Goal: Information Seeking & Learning: Learn about a topic

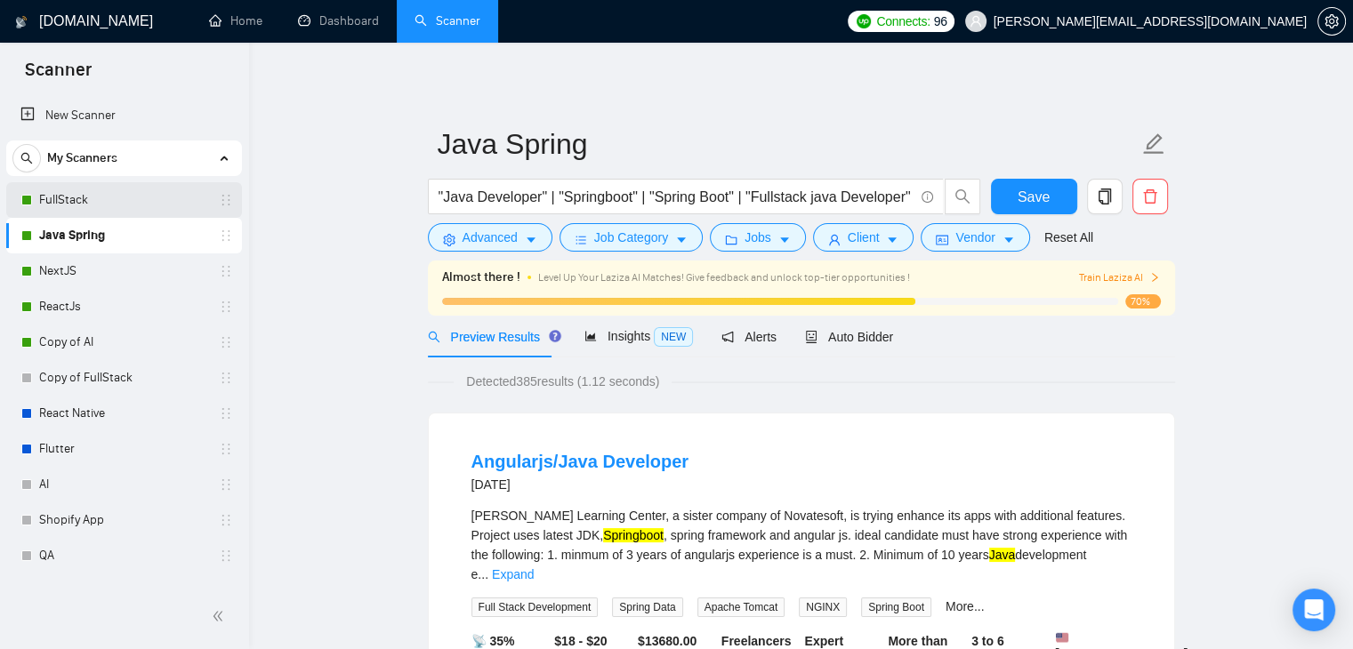
click at [118, 192] on link "FullStack" at bounding box center [123, 200] width 169 height 36
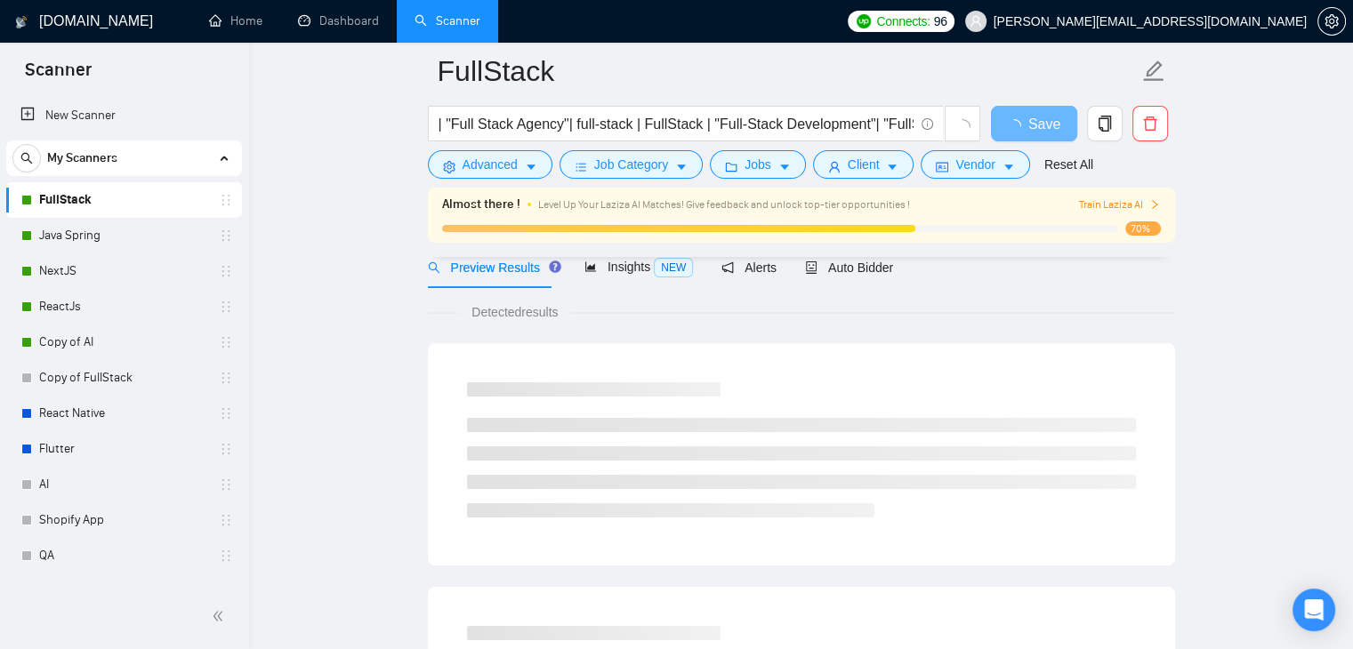
scroll to position [89, 0]
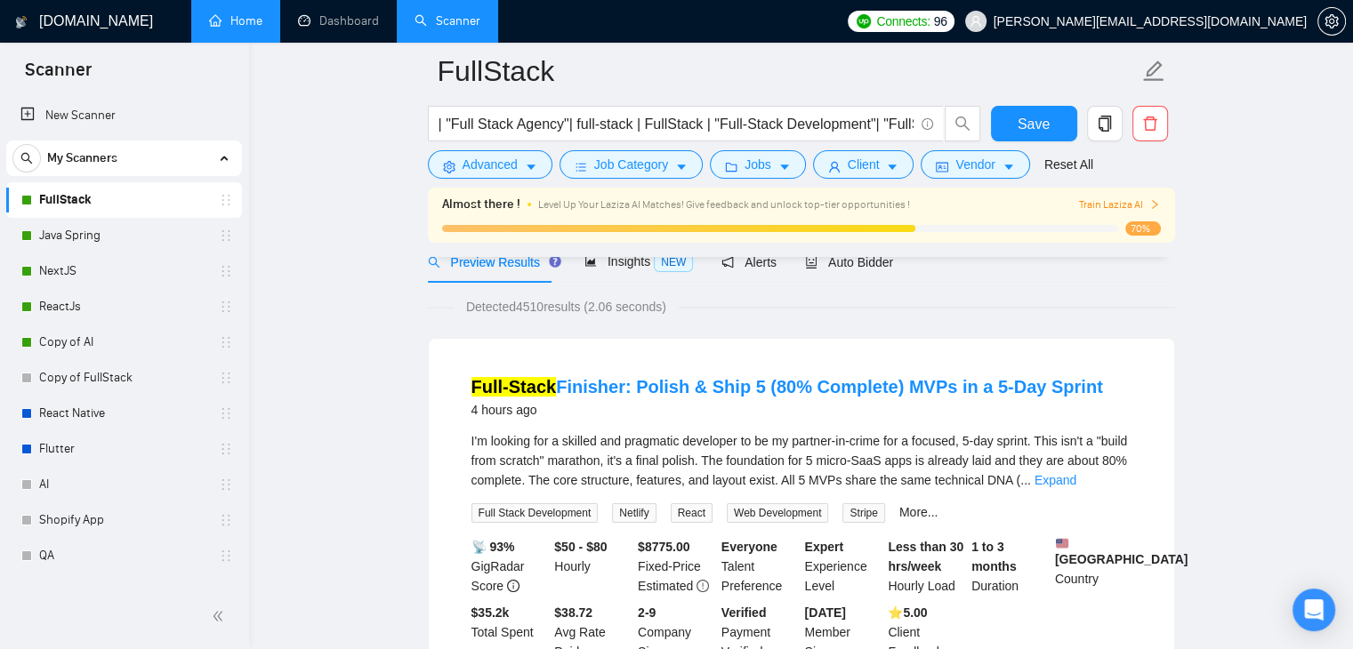
click at [255, 13] on link "Home" at bounding box center [235, 20] width 53 height 15
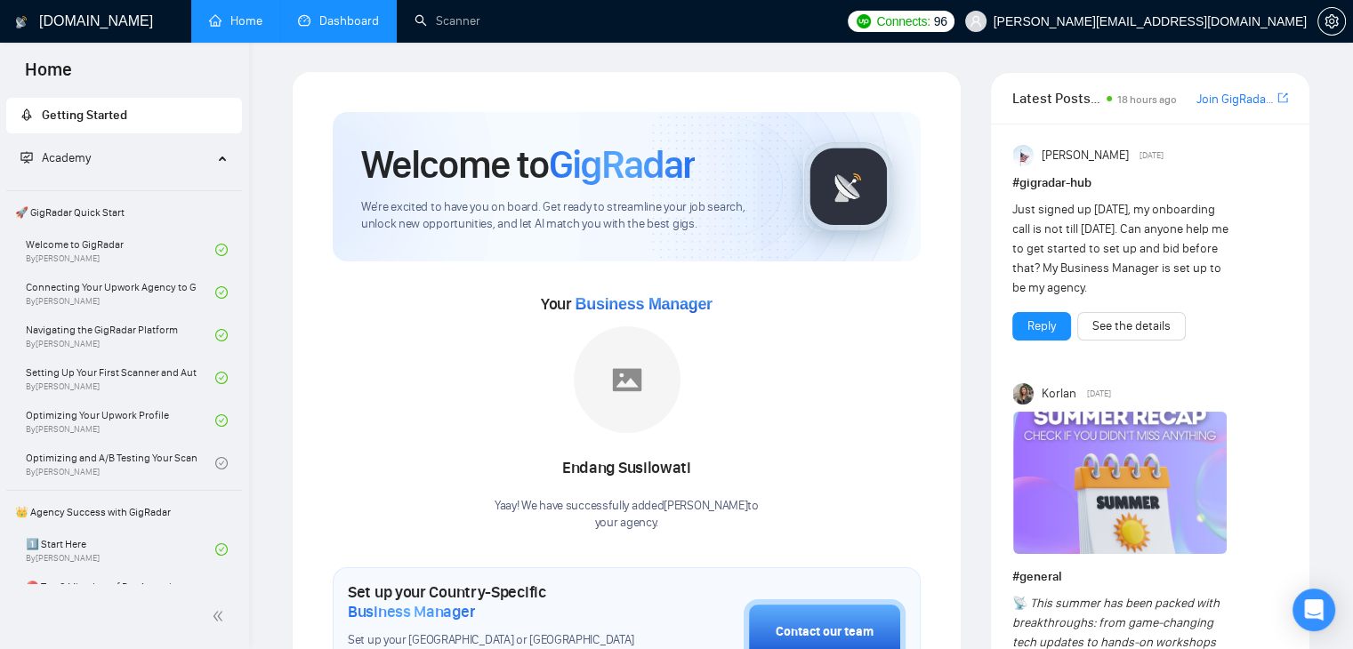
click at [324, 13] on link "Dashboard" at bounding box center [338, 20] width 81 height 15
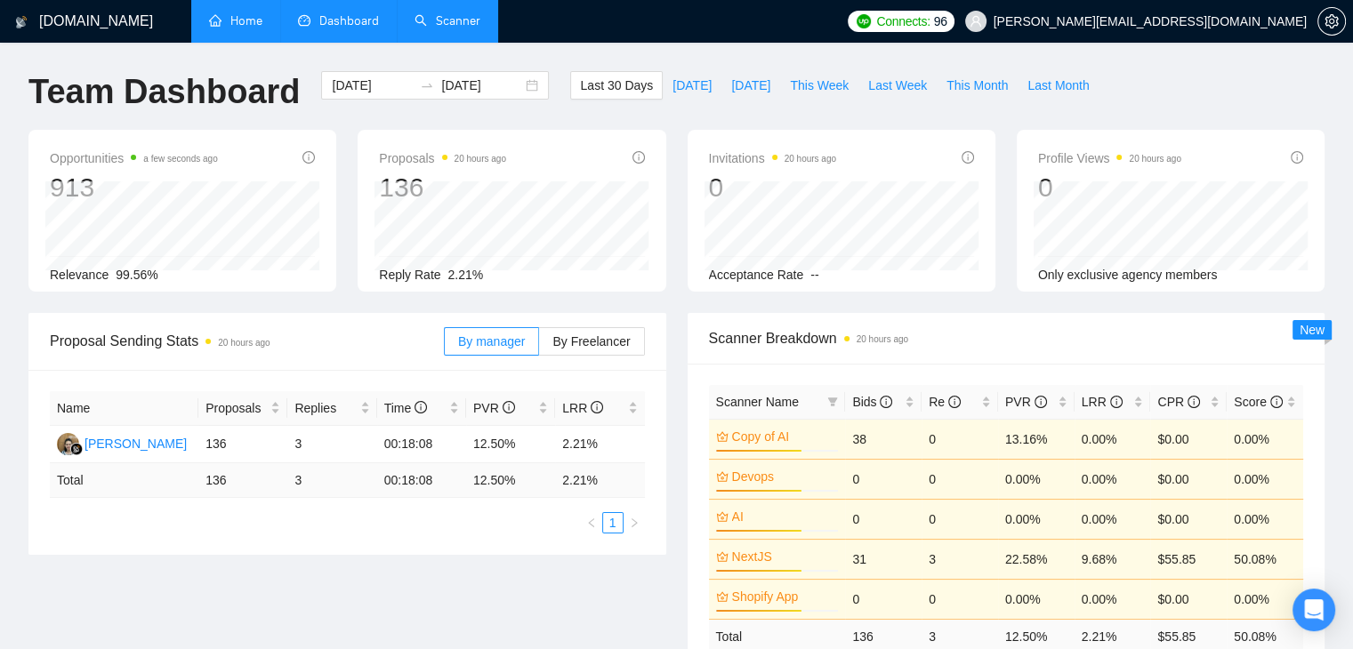
click at [436, 26] on link "Scanner" at bounding box center [448, 20] width 66 height 15
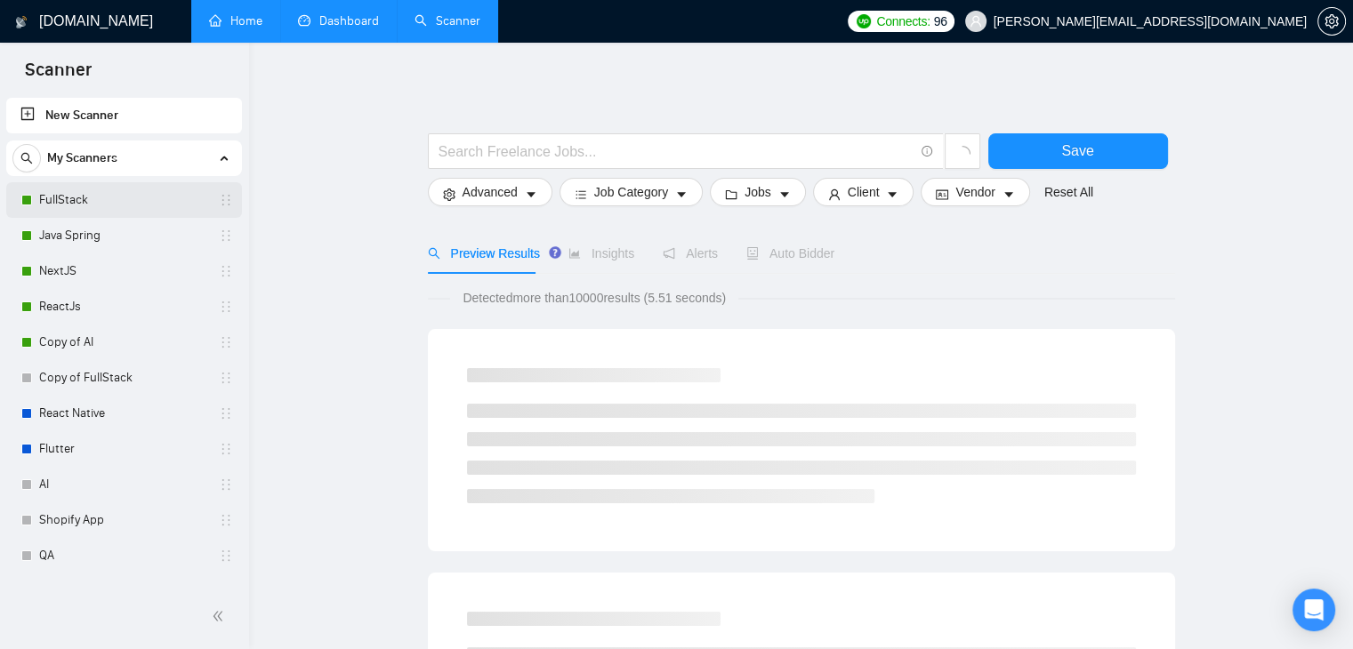
click at [107, 199] on link "FullStack" at bounding box center [123, 200] width 169 height 36
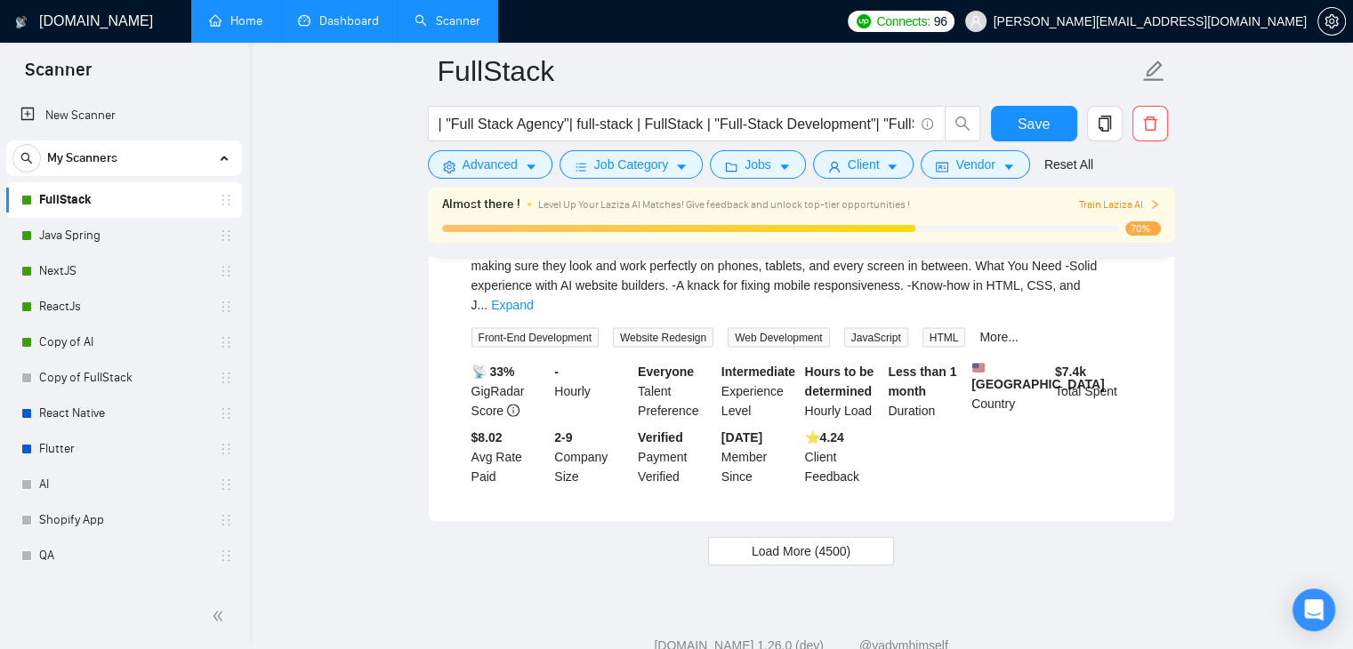
scroll to position [3832, 0]
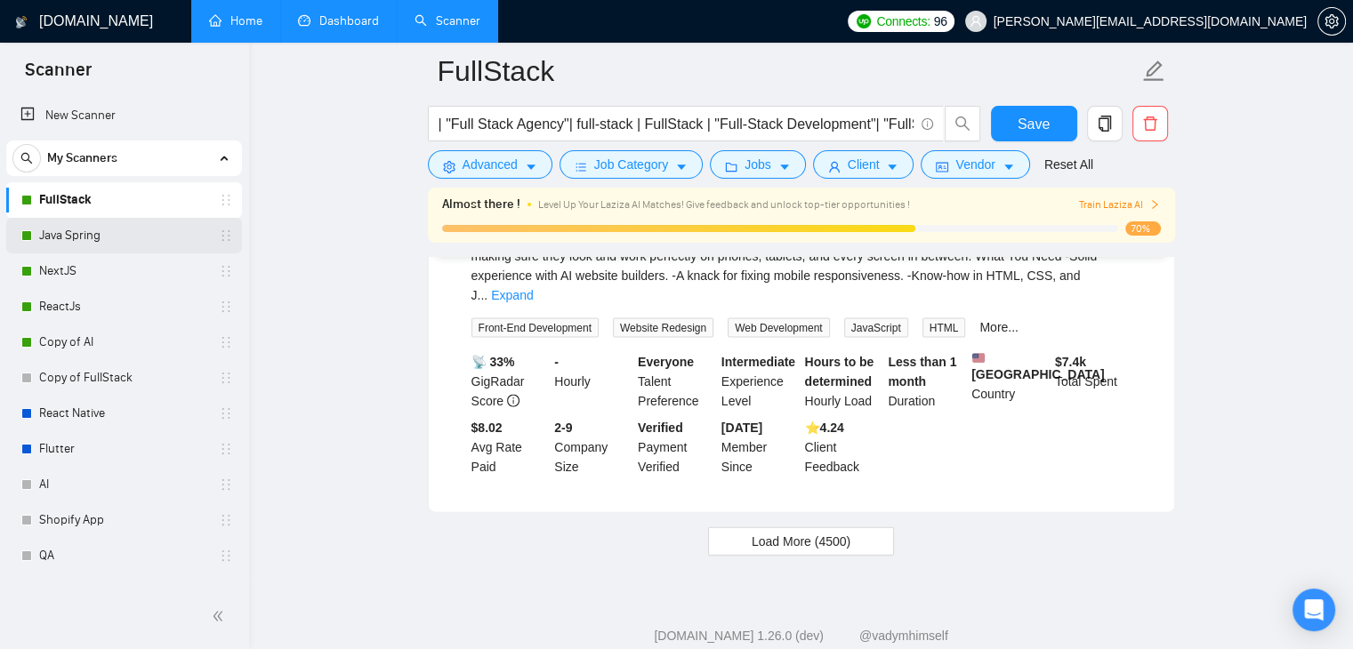
click at [97, 235] on link "Java Spring" at bounding box center [123, 236] width 169 height 36
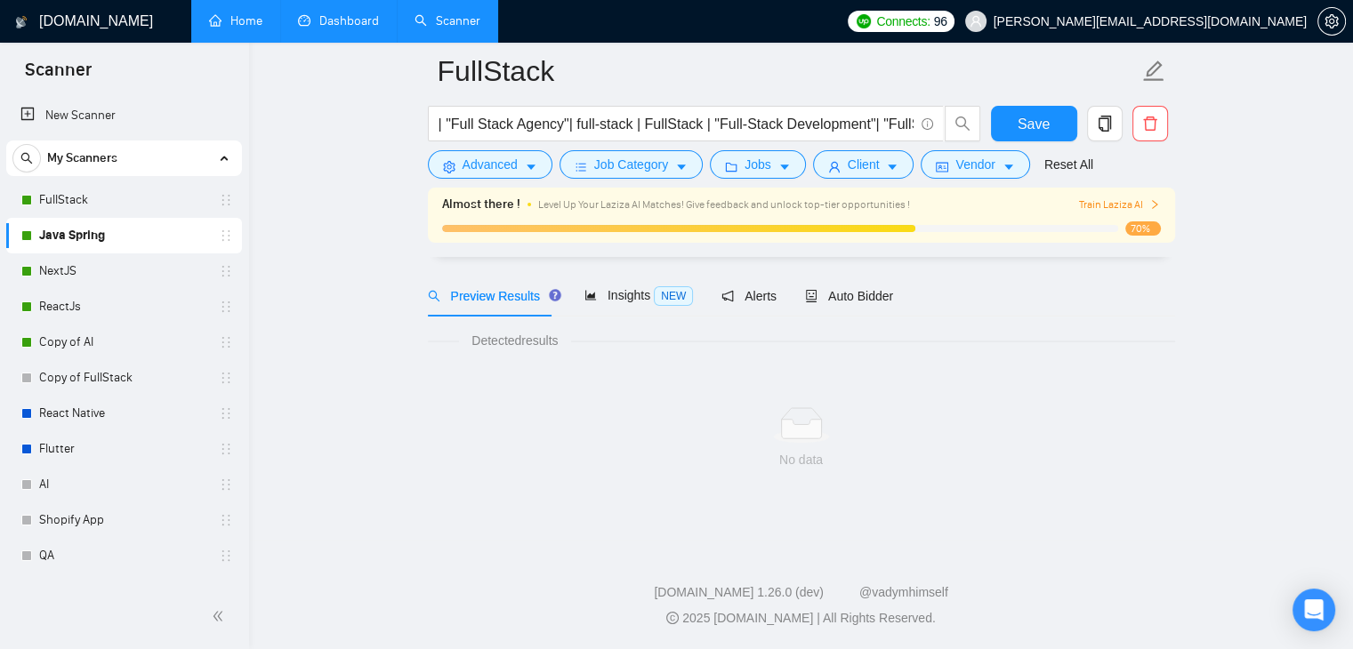
scroll to position [56, 0]
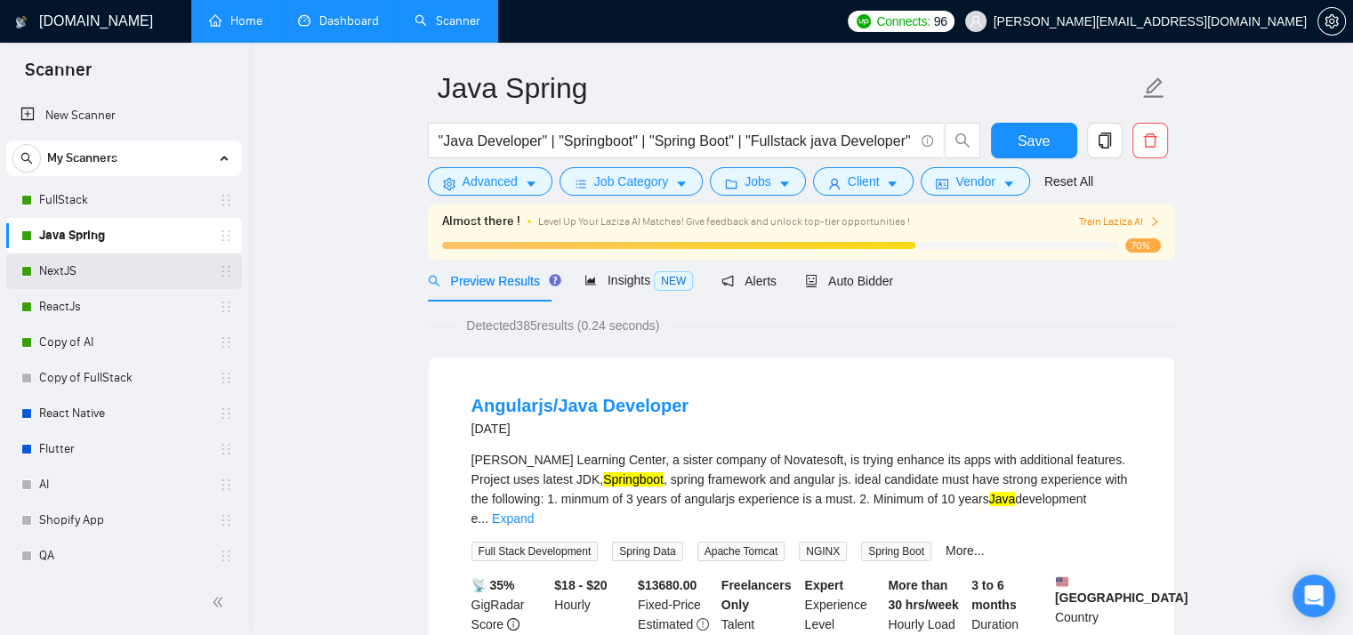
click at [68, 271] on link "NextJS" at bounding box center [123, 272] width 169 height 36
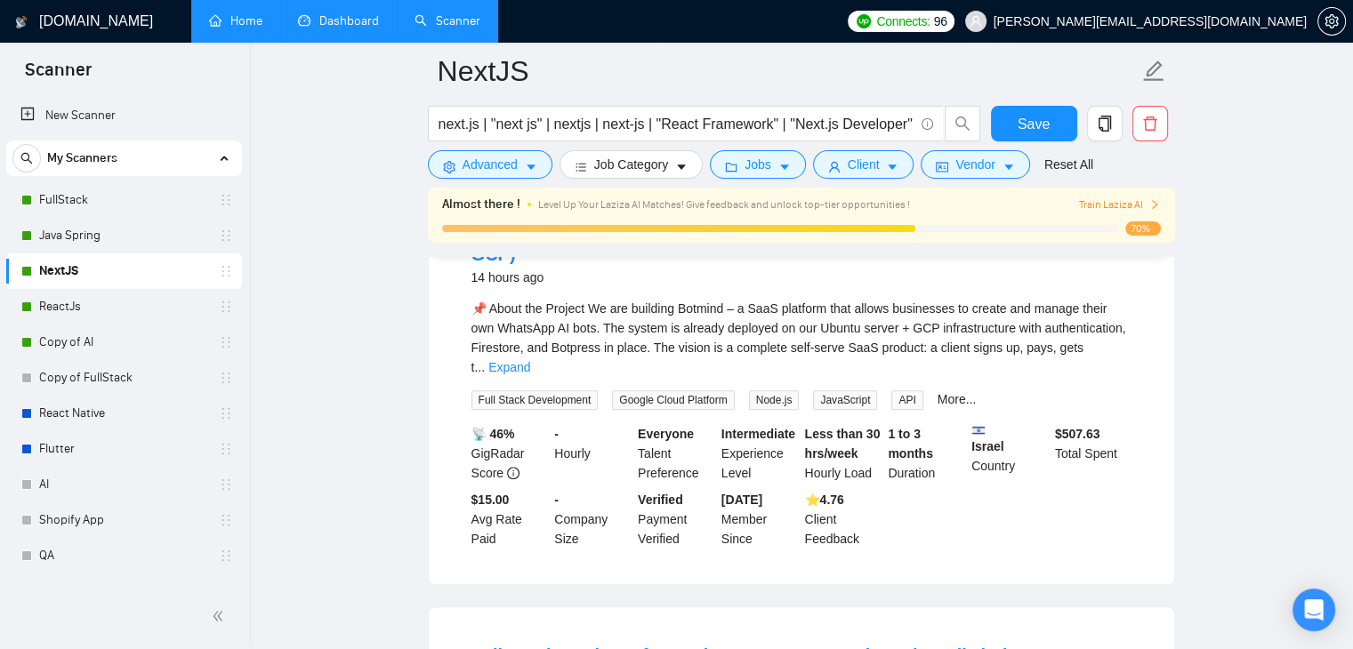
scroll to position [946, 0]
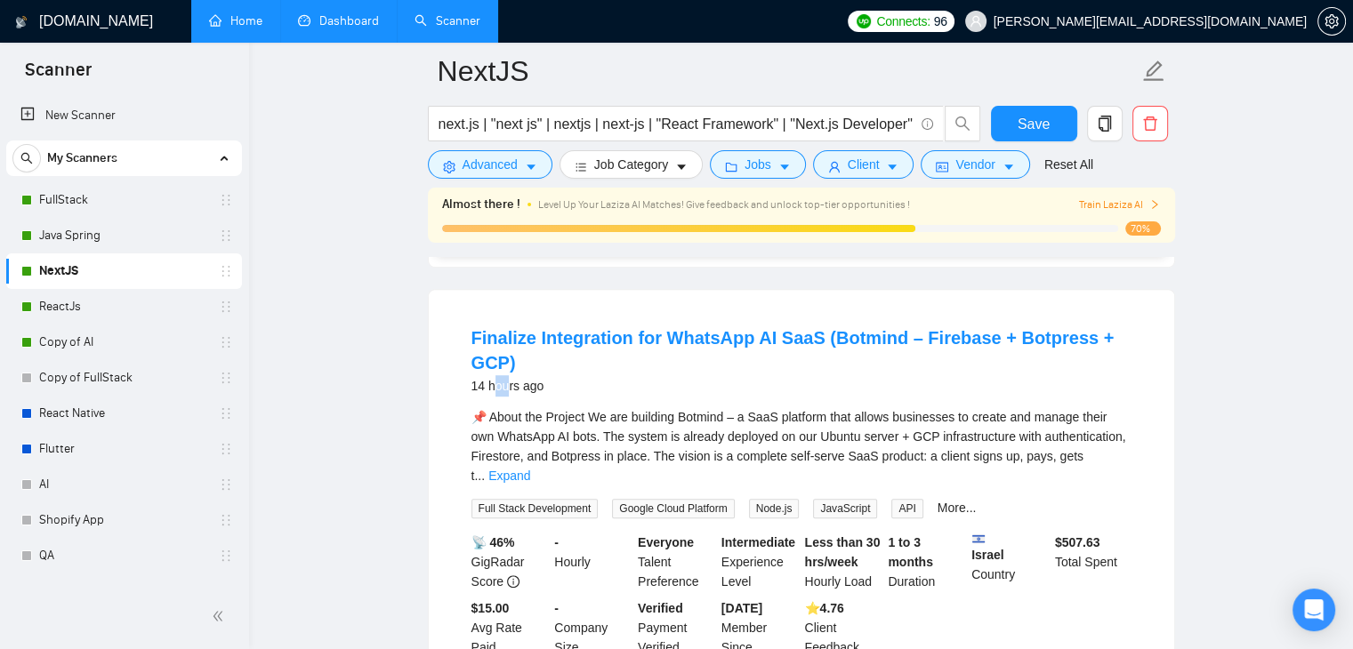
drag, startPoint x: 496, startPoint y: 340, endPoint x: 509, endPoint y: 342, distance: 12.6
click at [509, 375] on div "14 hours ago" at bounding box center [802, 385] width 660 height 21
drag, startPoint x: 515, startPoint y: 480, endPoint x: 491, endPoint y: 480, distance: 24.0
click at [491, 533] on div "📡 46% GigRadar Score" at bounding box center [510, 562] width 84 height 59
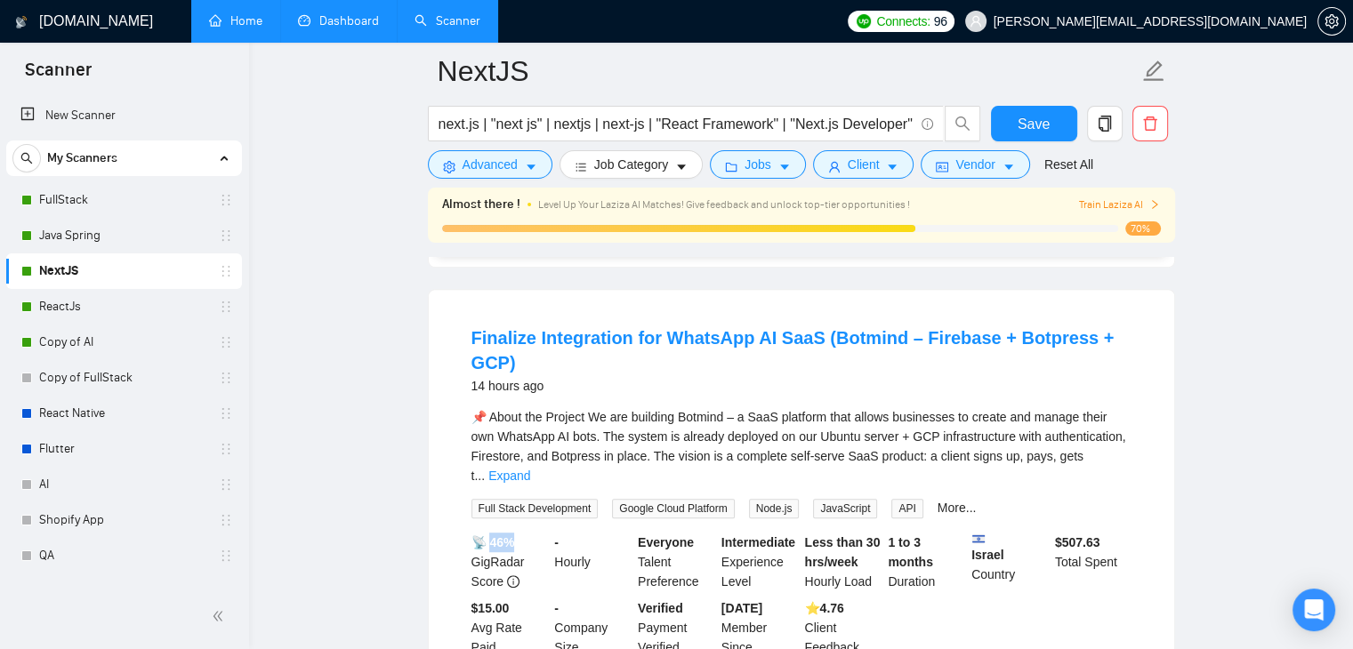
click at [508, 536] on b "📡 46%" at bounding box center [494, 543] width 44 height 14
drag, startPoint x: 550, startPoint y: 482, endPoint x: 576, endPoint y: 481, distance: 25.8
click at [576, 533] on div "- Hourly" at bounding box center [593, 562] width 84 height 59
drag, startPoint x: 552, startPoint y: 544, endPoint x: 571, endPoint y: 546, distance: 19.8
click at [571, 599] on div "- Company Size" at bounding box center [593, 628] width 84 height 59
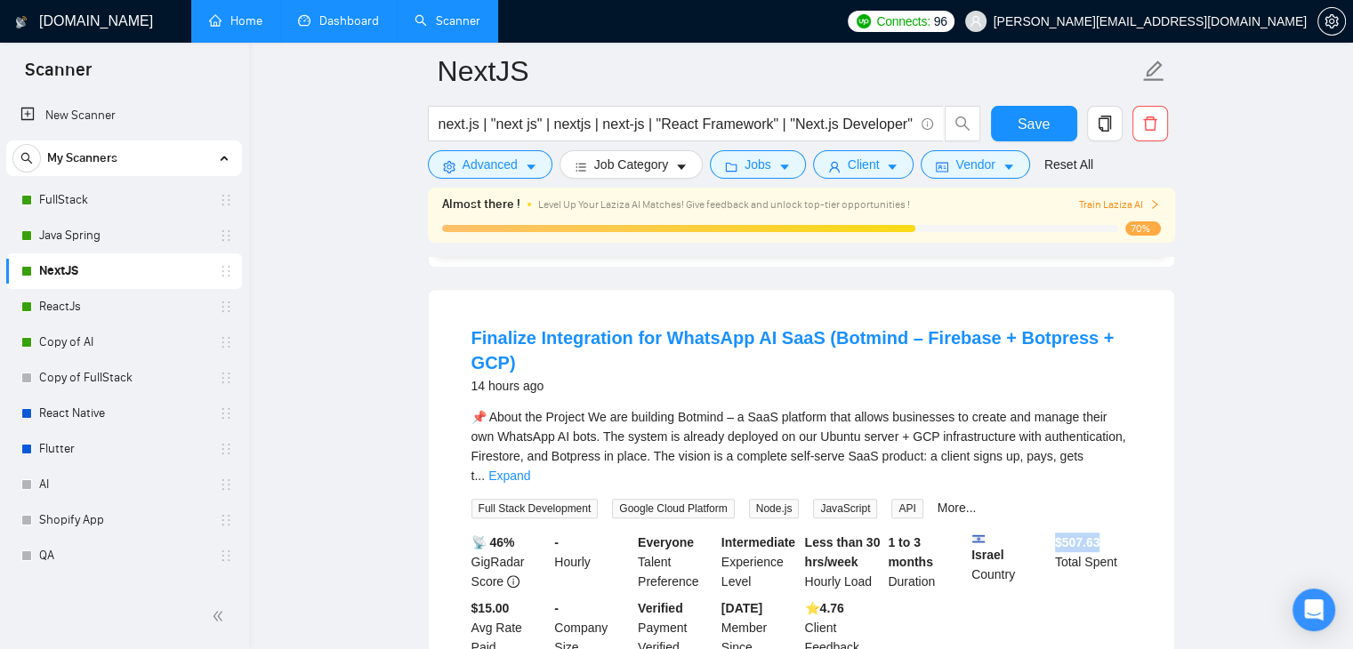
drag, startPoint x: 1054, startPoint y: 478, endPoint x: 1105, endPoint y: 481, distance: 50.8
click at [1105, 533] on div "$ 507.63 Total Spent" at bounding box center [1094, 562] width 84 height 59
click at [499, 536] on b "📡 46%" at bounding box center [494, 543] width 44 height 14
click at [865, 167] on span "Client" at bounding box center [864, 165] width 32 height 20
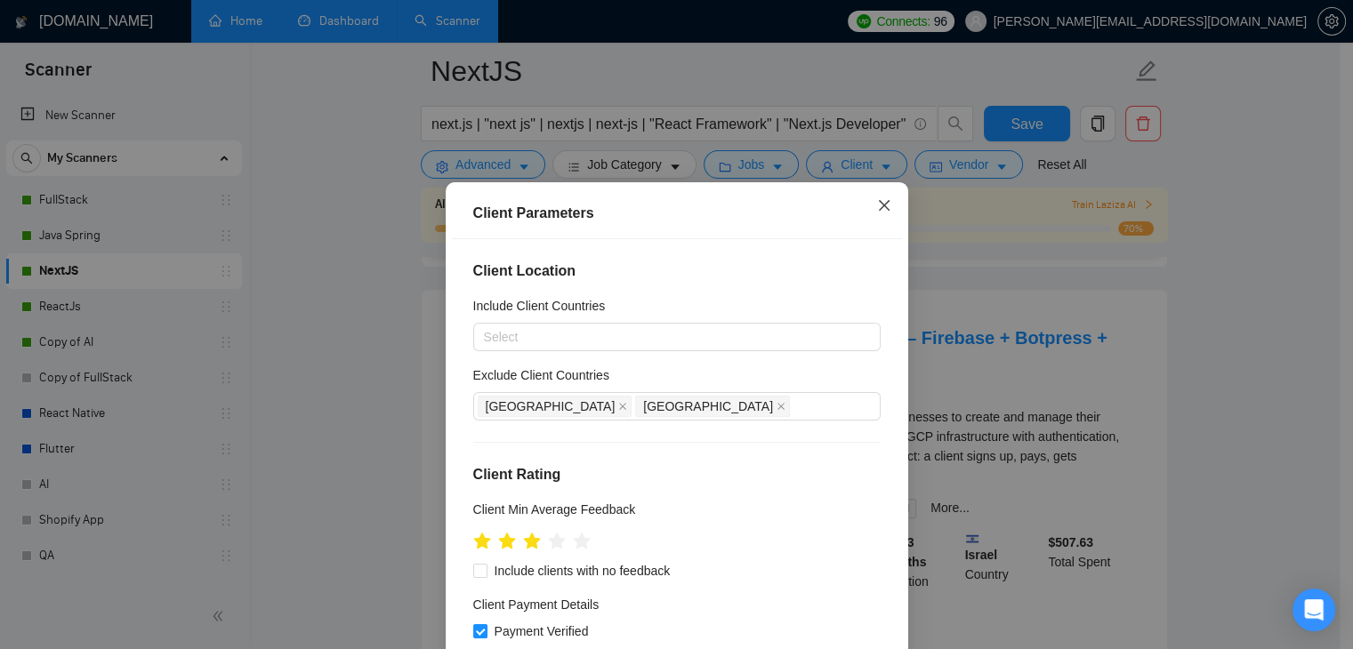
click at [879, 207] on icon "close" at bounding box center [884, 205] width 14 height 14
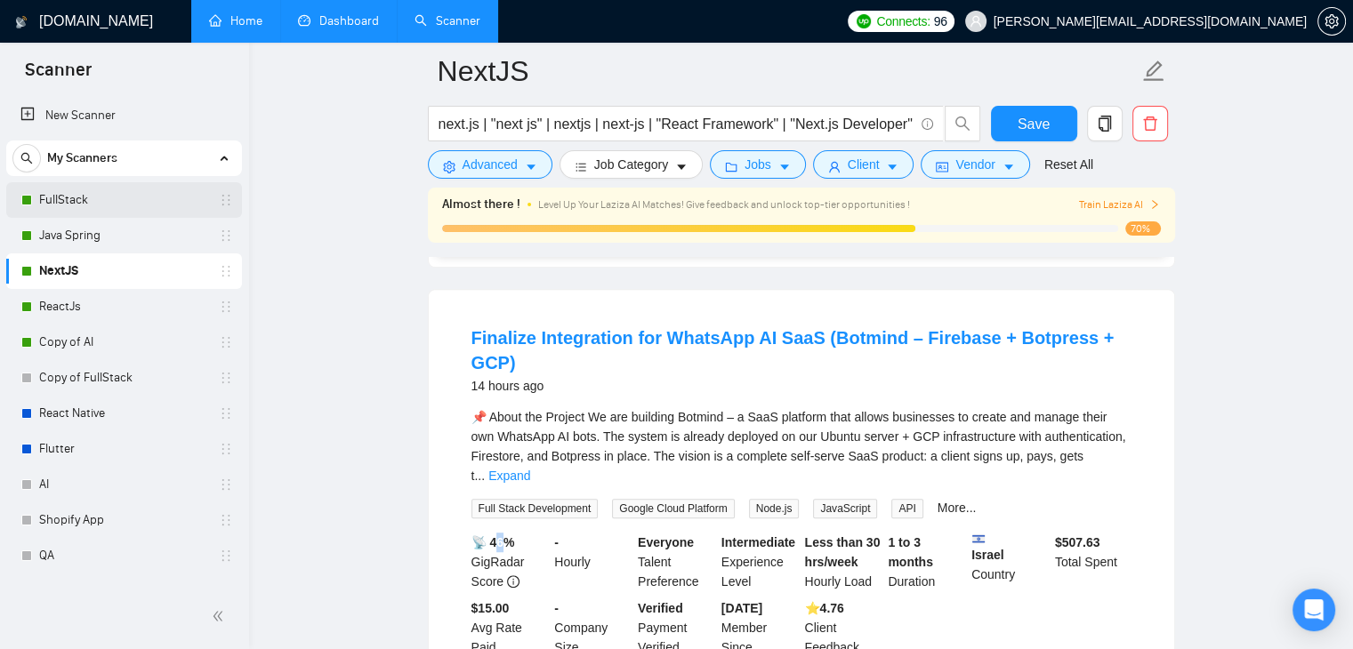
click at [76, 206] on link "FullStack" at bounding box center [123, 200] width 169 height 36
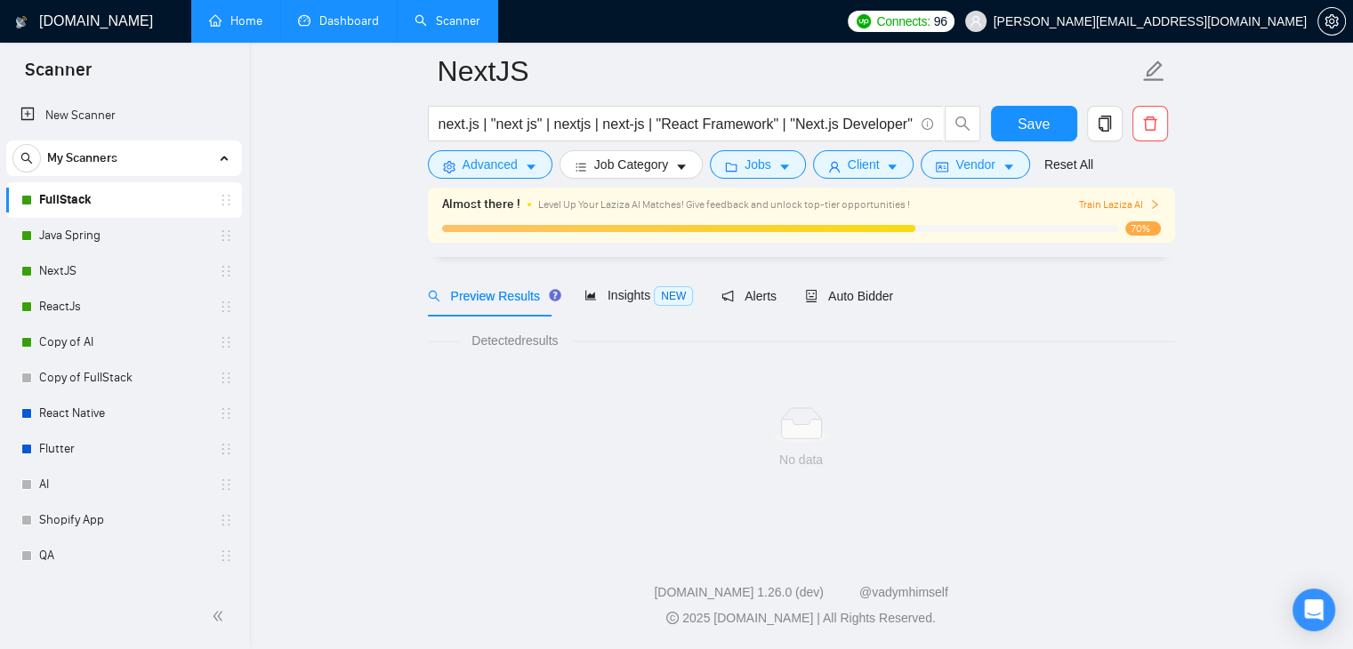
scroll to position [56, 0]
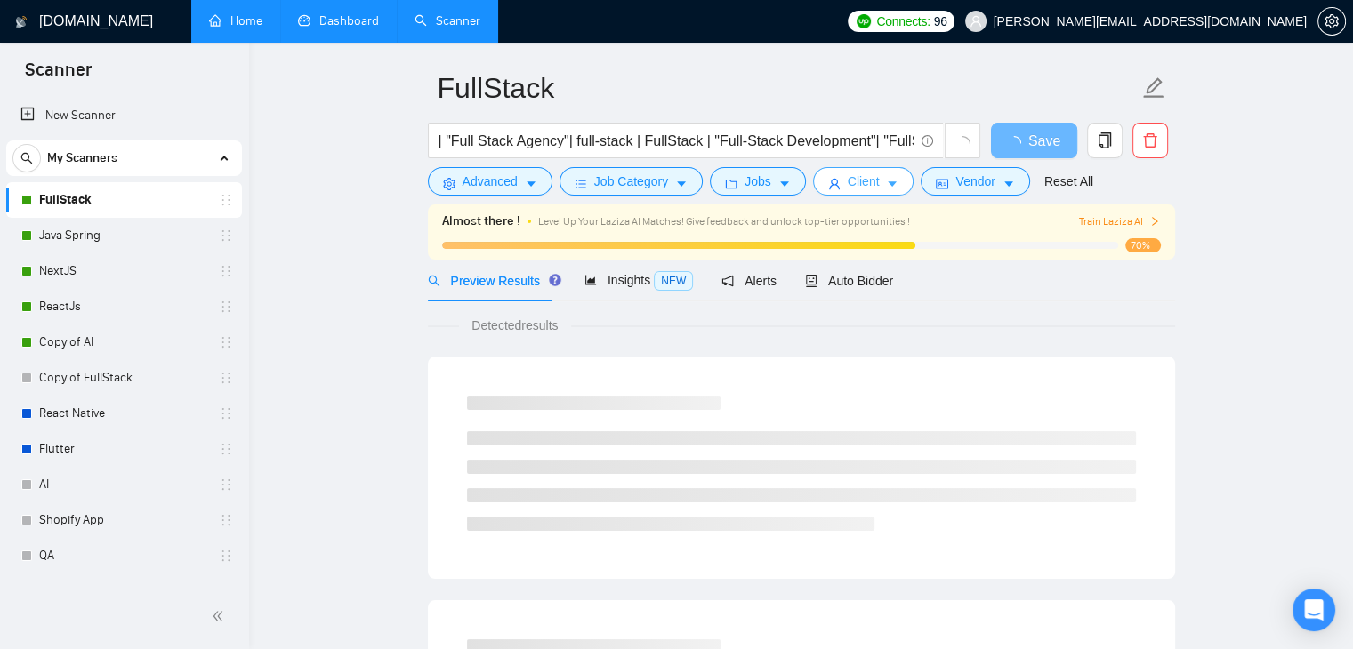
click at [886, 180] on icon "caret-down" at bounding box center [892, 184] width 12 height 12
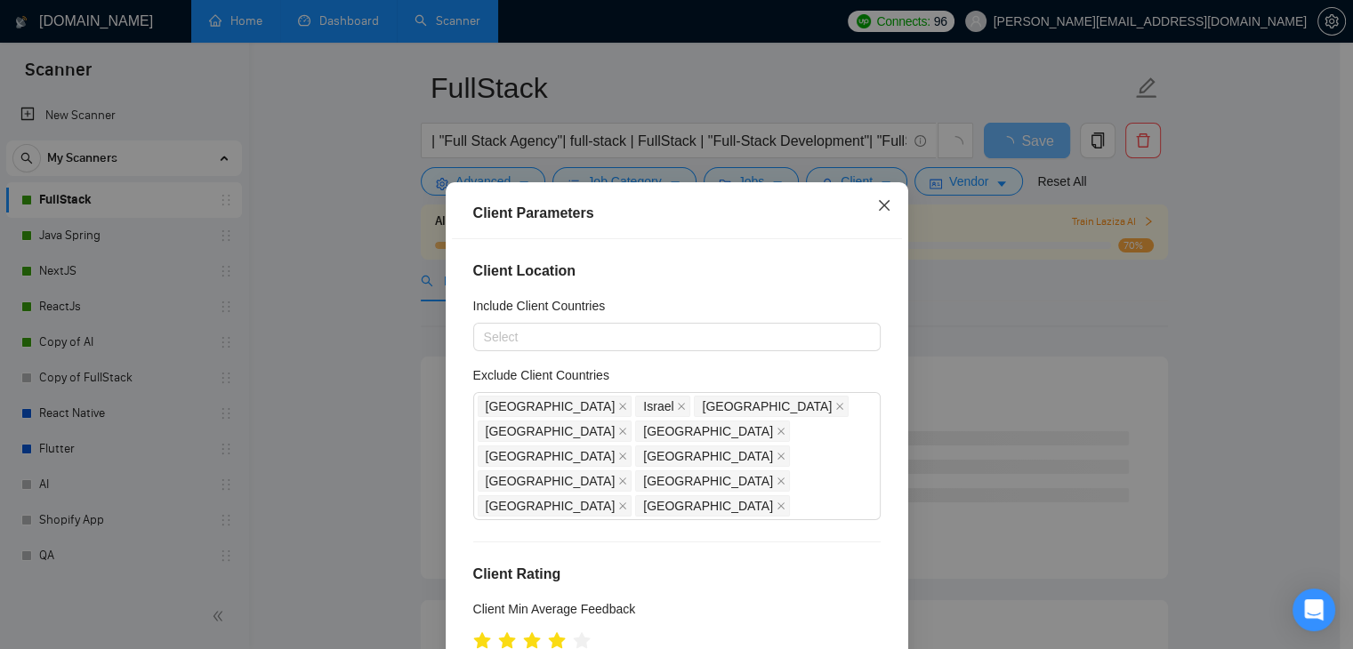
click at [877, 212] on icon "close" at bounding box center [884, 205] width 14 height 14
